Goal: Check status: Check status

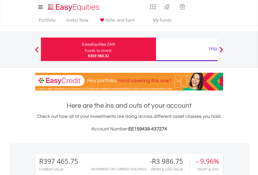
click at [85, 49] on div "Funds to invest:" at bounding box center [99, 50] width 28 height 5
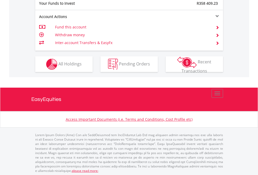
scroll to position [521, 0]
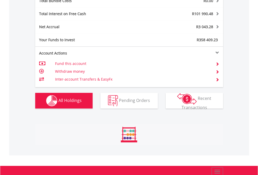
scroll to position [50, 82]
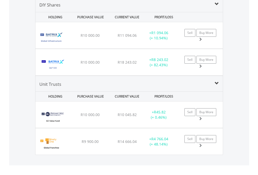
scroll to position [504, 0]
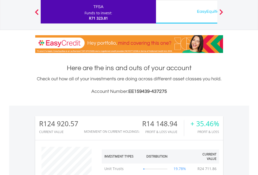
scroll to position [50, 82]
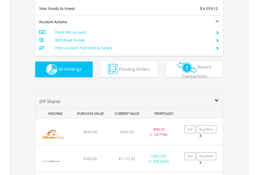
scroll to position [580, 0]
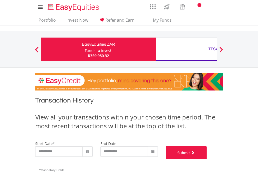
click at [207, 159] on button "Submit" at bounding box center [186, 152] width 41 height 13
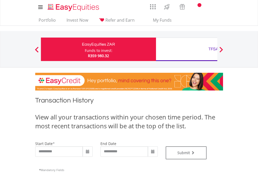
click at [186, 49] on div "TFSA" at bounding box center [213, 48] width 109 height 7
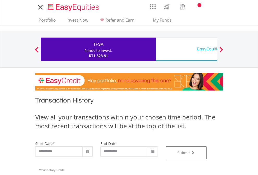
type input "**********"
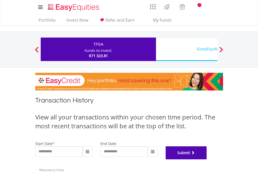
click at [207, 159] on button "Submit" at bounding box center [186, 152] width 41 height 13
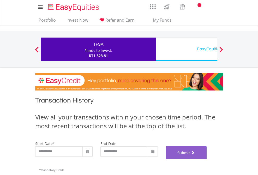
scroll to position [211, 0]
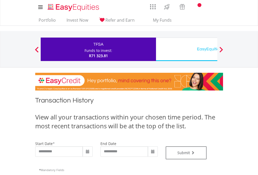
click at [186, 49] on div "EasyEquities USD" at bounding box center [213, 48] width 109 height 7
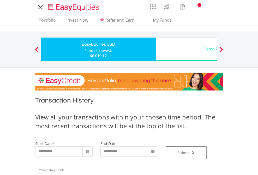
type input "**********"
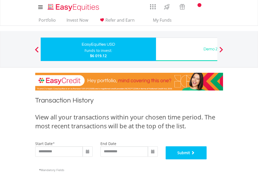
click at [207, 159] on button "Submit" at bounding box center [186, 152] width 41 height 13
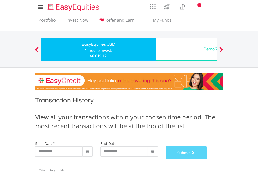
scroll to position [211, 0]
